Goal: Task Accomplishment & Management: Complete application form

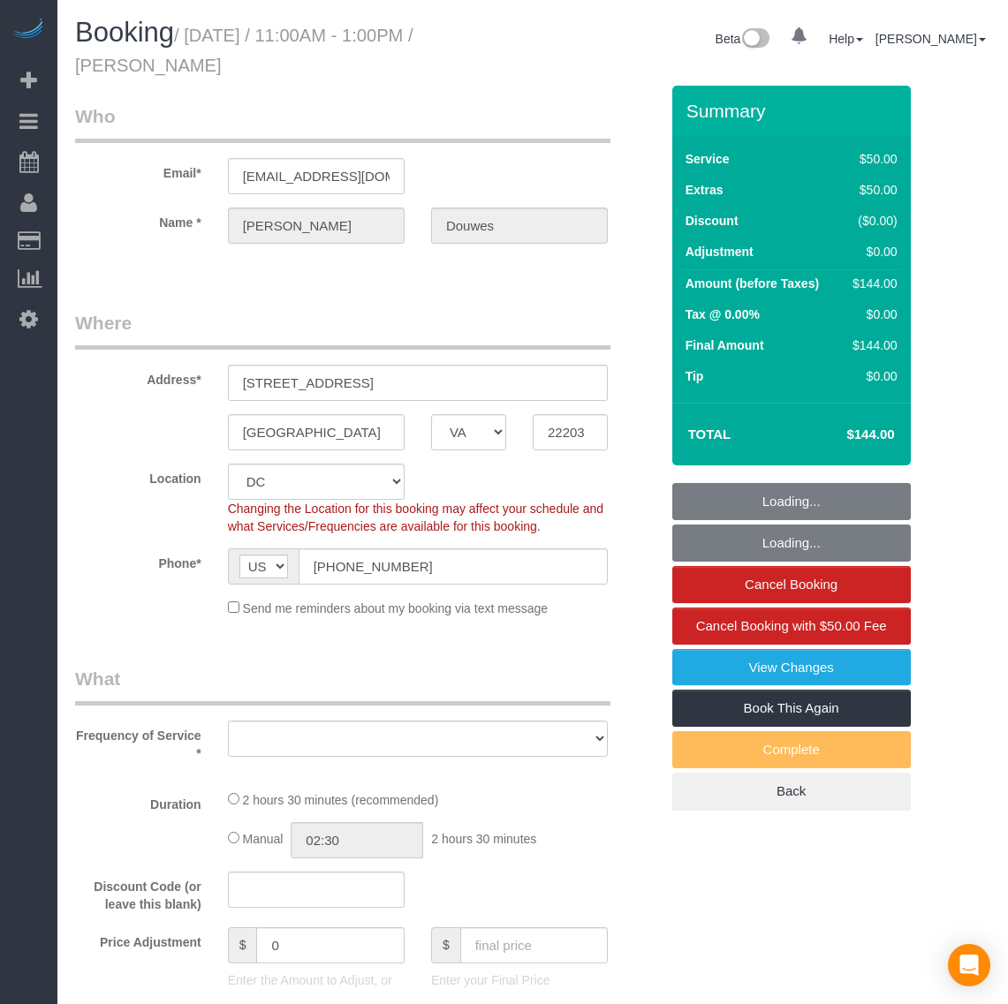
select select "VA"
select select "object:19453"
select select "string:fspay-cdda18c4-54de-4879-86bb-6fa1c479b177"
select select "number:1"
select select "number:26"
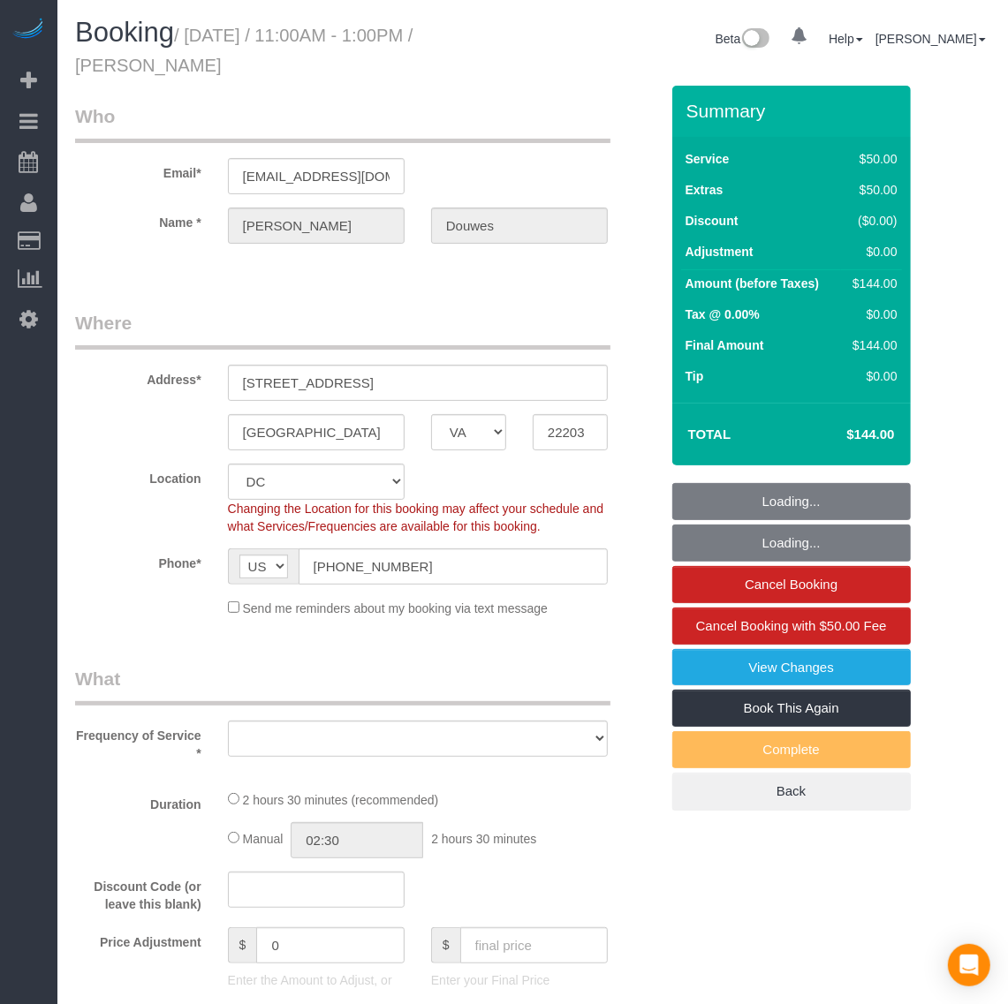
select select "number:35"
select select "object:19672"
select select "1"
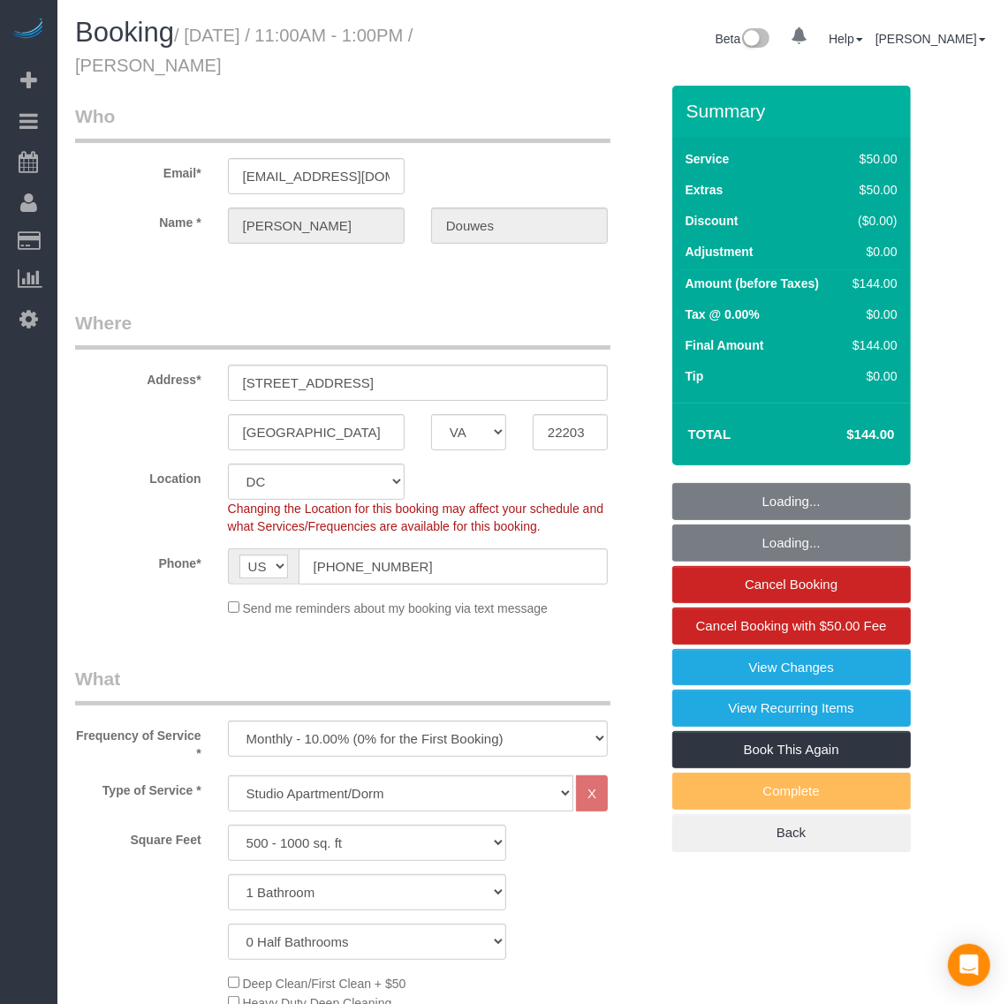
select select "1"
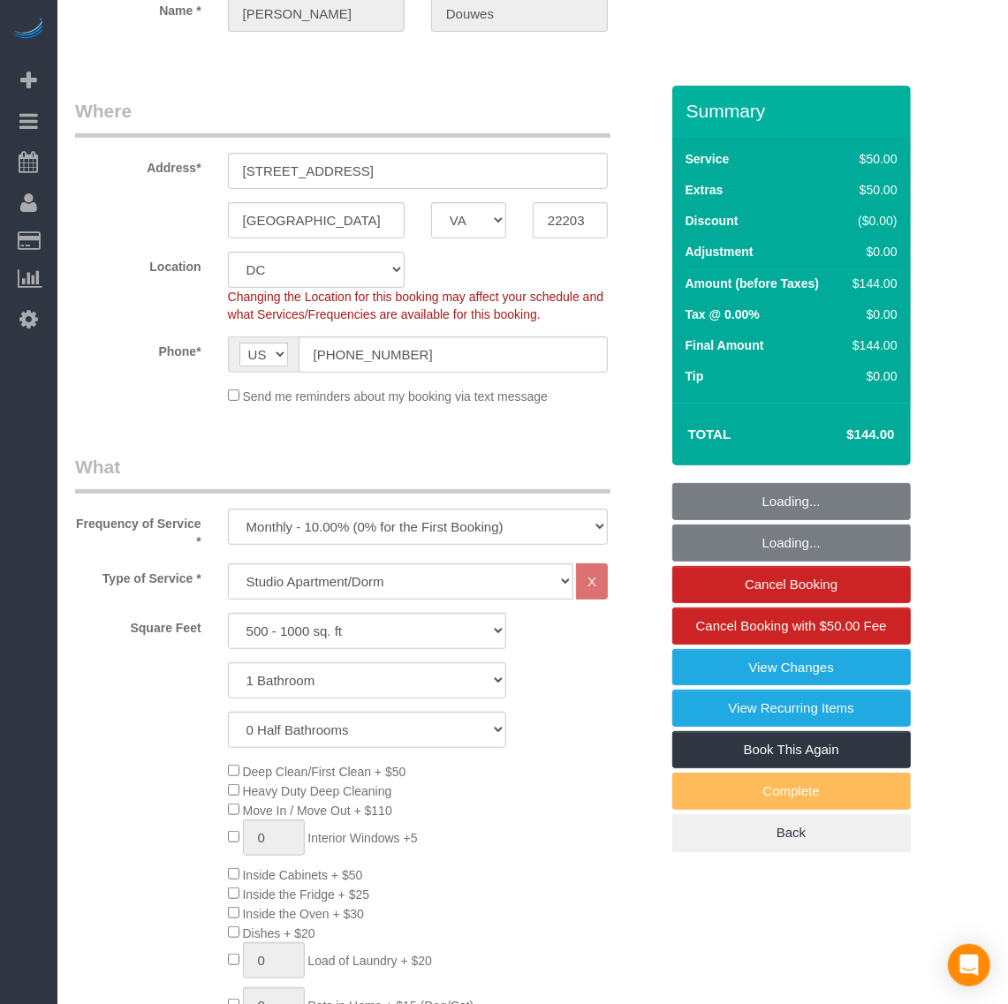
scroll to position [221, 0]
